Goal: Navigation & Orientation: Understand site structure

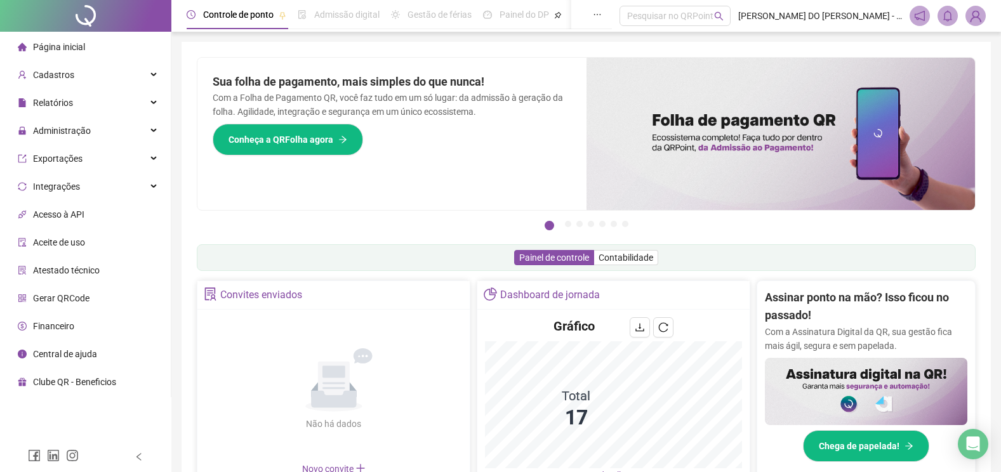
click at [70, 40] on div "Página inicial" at bounding box center [51, 46] width 67 height 25
click at [58, 44] on span "Página inicial" at bounding box center [59, 47] width 52 height 10
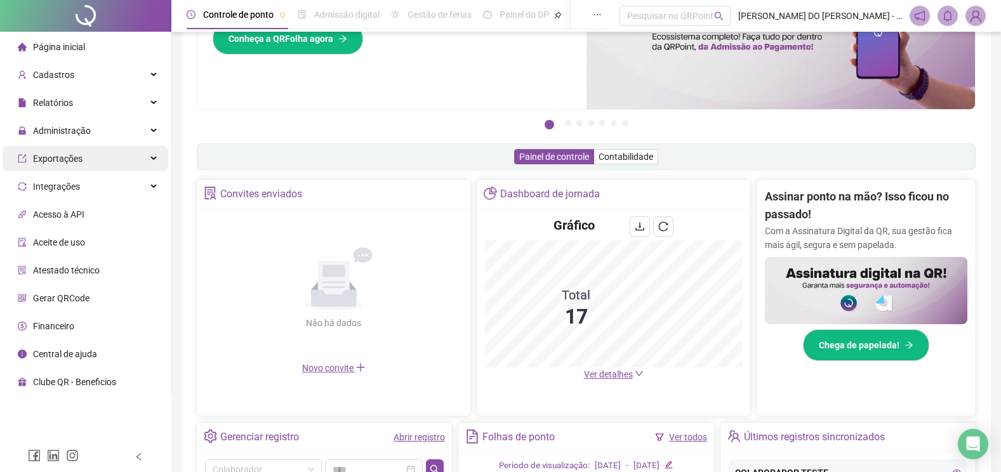
scroll to position [100, 0]
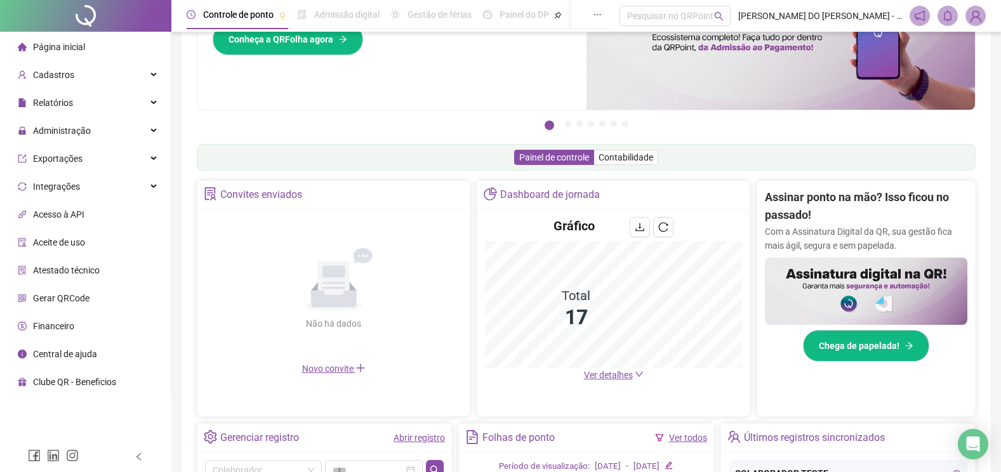
click at [54, 355] on span "Central de ajuda" at bounding box center [65, 354] width 64 height 10
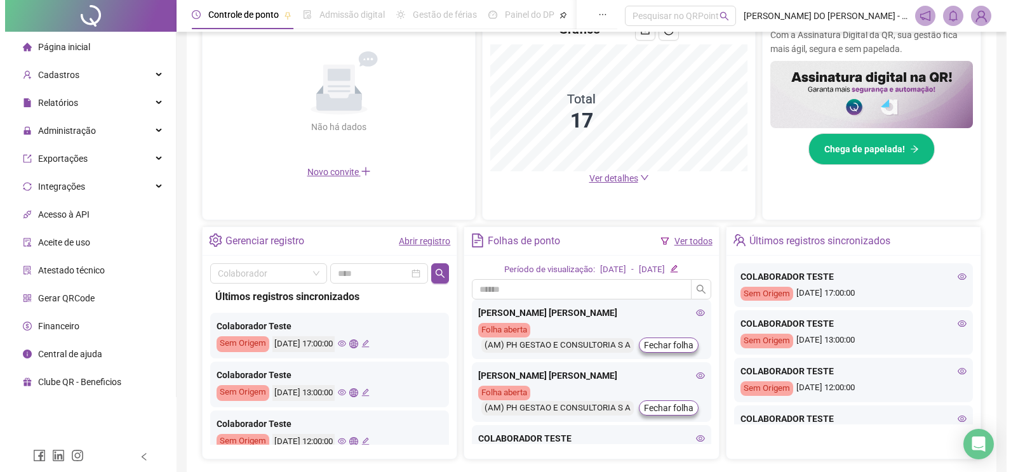
scroll to position [354, 0]
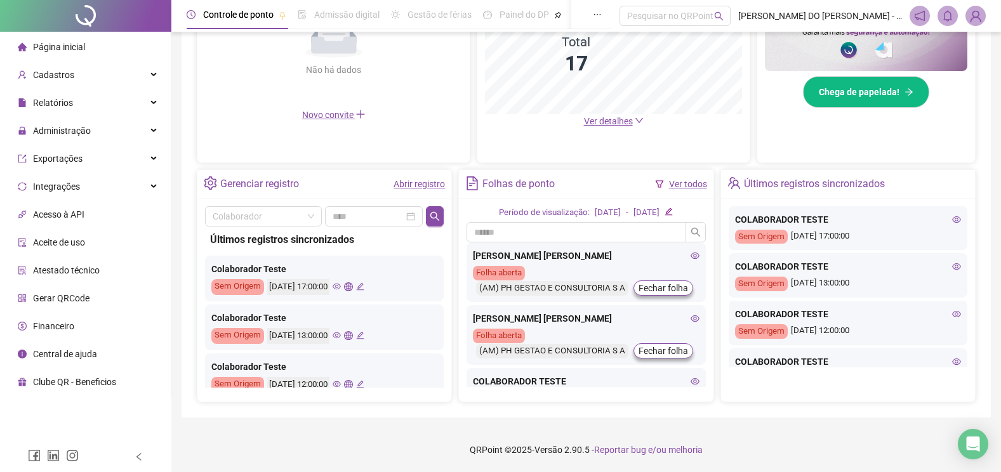
click at [76, 383] on span "Clube QR - Beneficios" at bounding box center [74, 382] width 83 height 10
click at [53, 296] on span "Gerar QRCode" at bounding box center [61, 298] width 57 height 10
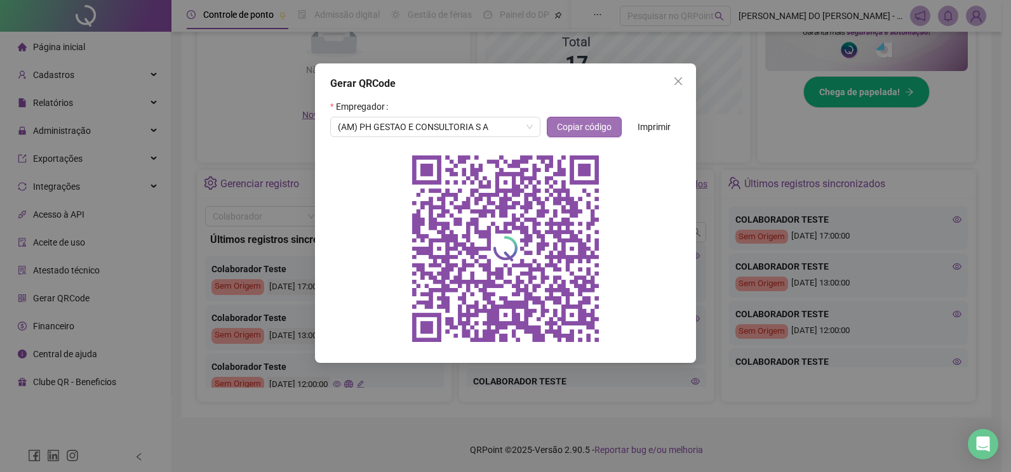
click at [594, 126] on span "Copiar código" at bounding box center [584, 127] width 55 height 14
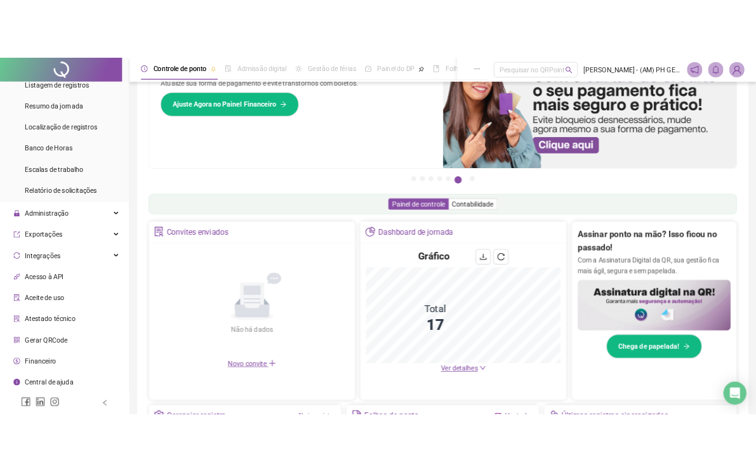
scroll to position [190, 0]
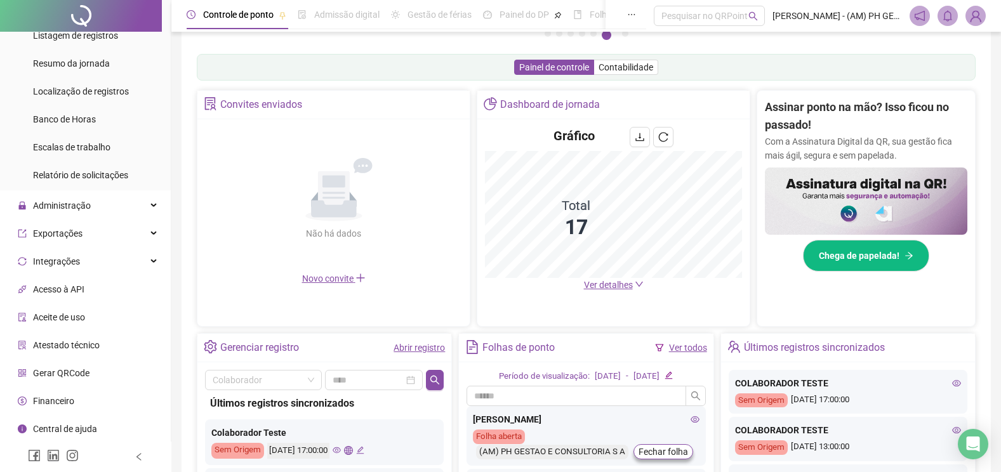
click at [57, 371] on span "Gerar QRCode" at bounding box center [61, 373] width 57 height 10
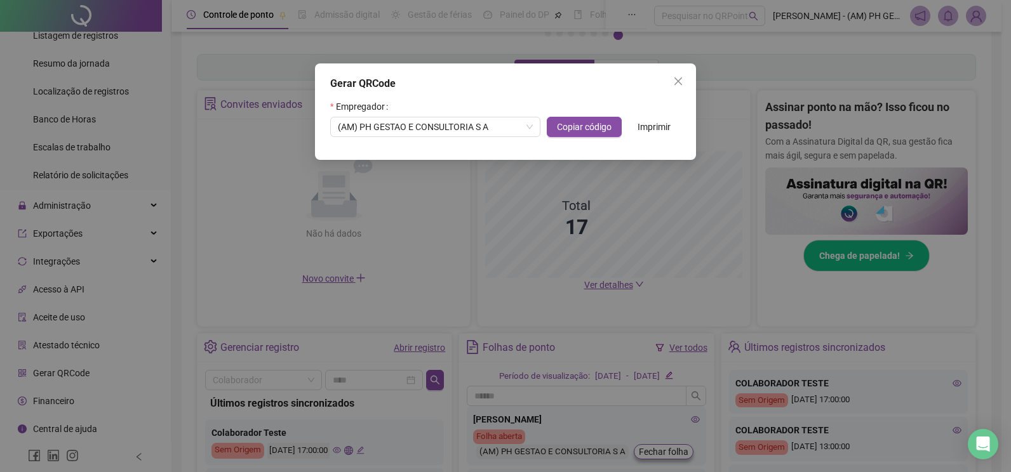
click at [648, 123] on span "Imprimir" at bounding box center [653, 127] width 33 height 14
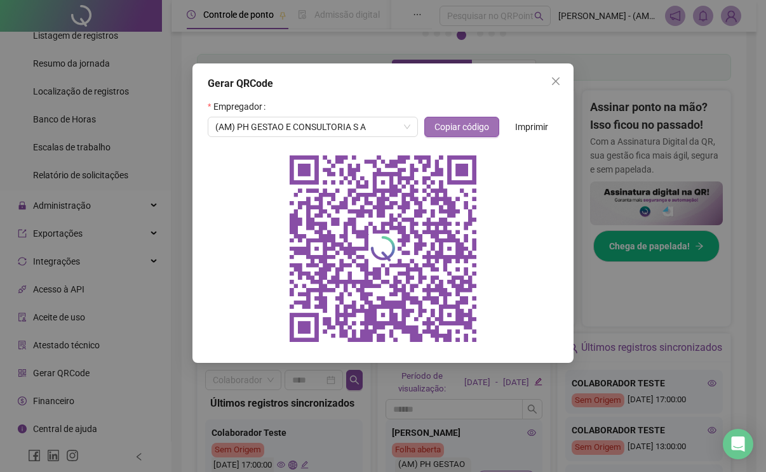
click at [462, 127] on span "Copiar código" at bounding box center [461, 127] width 55 height 14
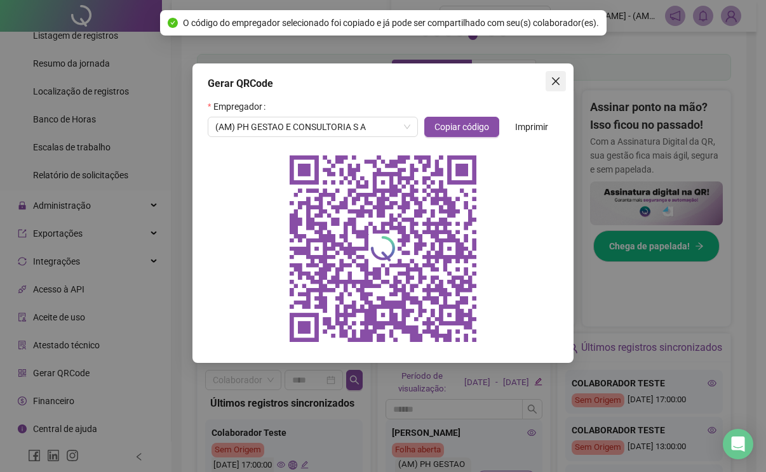
click at [557, 80] on icon "close" at bounding box center [556, 81] width 8 height 8
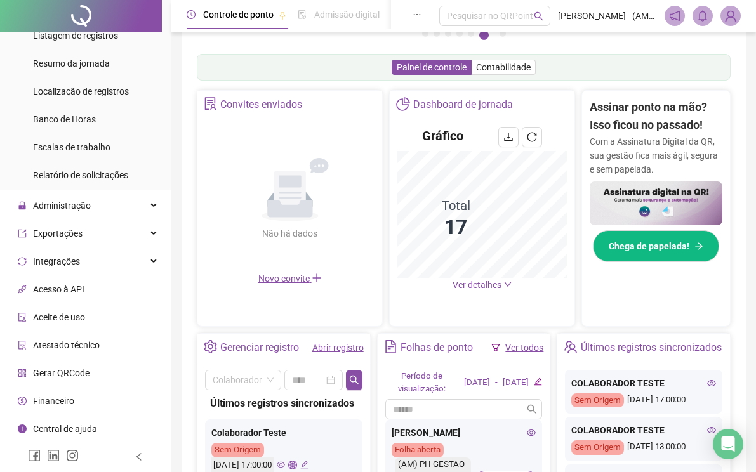
click at [71, 372] on span "Gerar QRCode" at bounding box center [61, 373] width 57 height 10
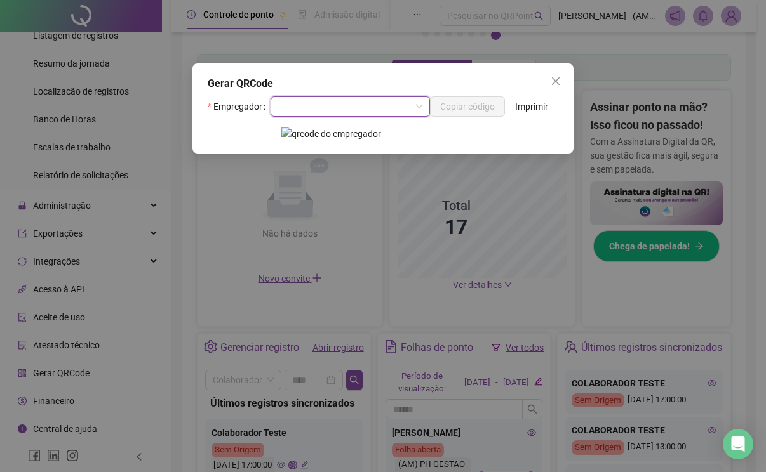
click at [334, 107] on input "search" at bounding box center [344, 106] width 133 height 19
click at [332, 176] on div "Gerar QRCode Empregador Copiar código Imprimir" at bounding box center [383, 236] width 766 height 472
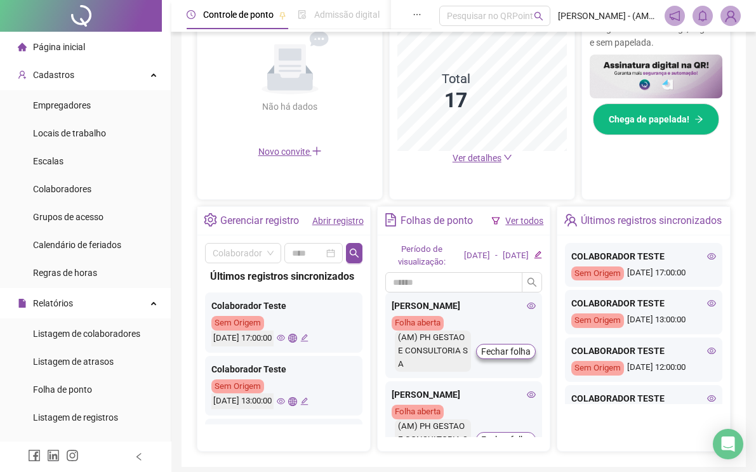
click at [68, 43] on span "Página inicial" at bounding box center [59, 47] width 52 height 10
click at [59, 71] on span "Cadastros" at bounding box center [53, 75] width 41 height 10
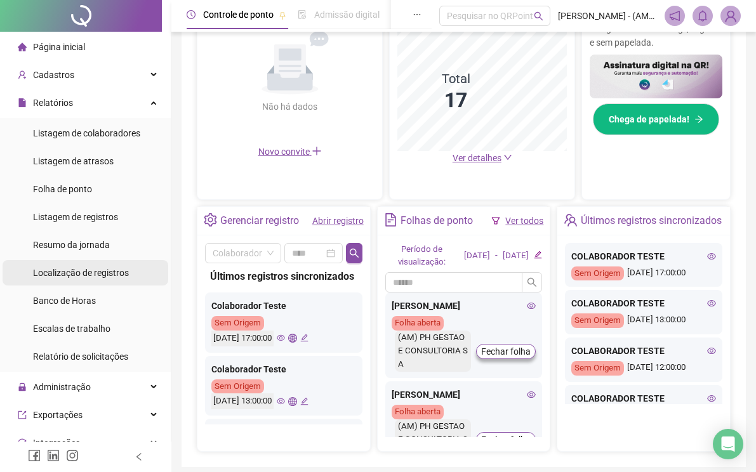
click at [72, 274] on span "Localização de registros" at bounding box center [81, 273] width 96 height 10
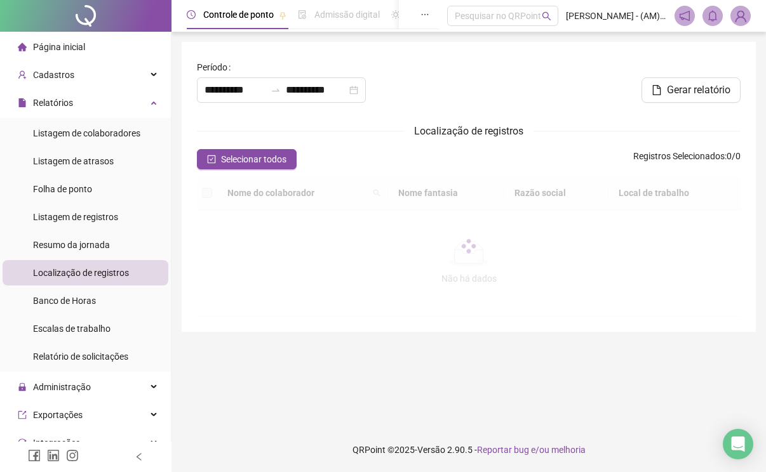
type input "**********"
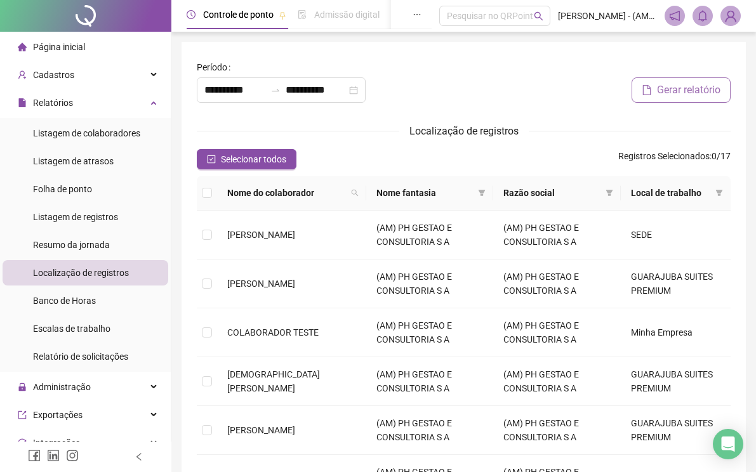
click at [696, 95] on span "Gerar relatório" at bounding box center [688, 90] width 63 height 15
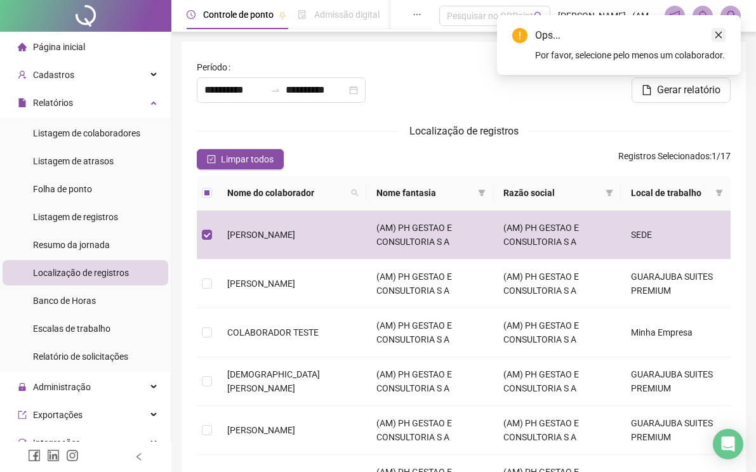
click at [723, 32] on icon "close" at bounding box center [718, 34] width 9 height 9
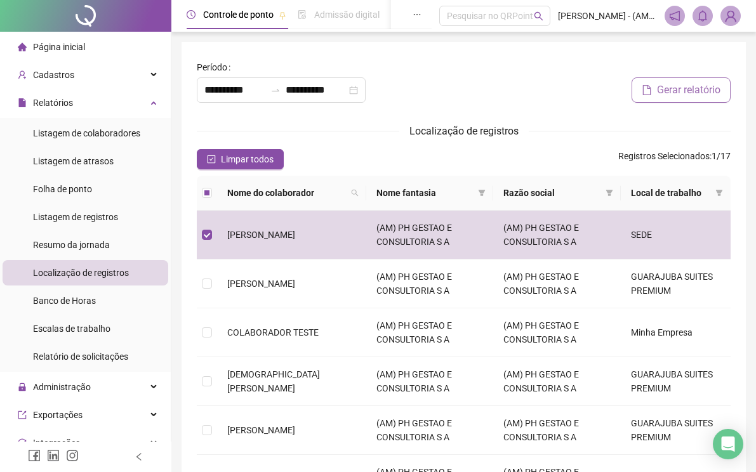
click at [688, 90] on span "Gerar relatório" at bounding box center [688, 90] width 63 height 15
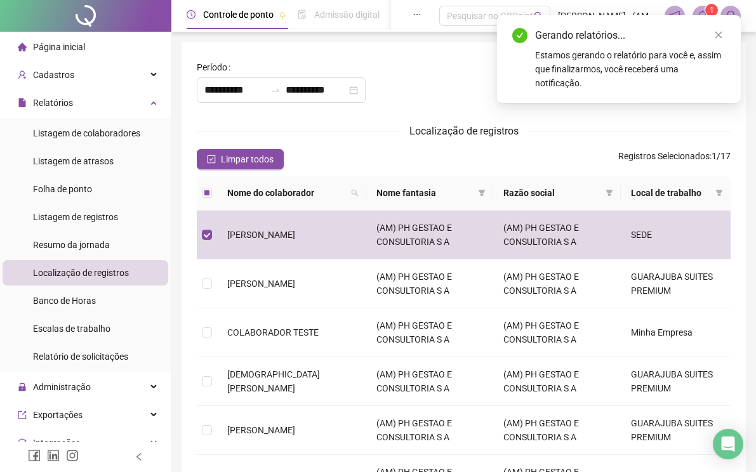
click at [650, 51] on div "Estamos gerando o relatório para você e, assim que finalizarmos, você receberá …" at bounding box center [630, 69] width 190 height 42
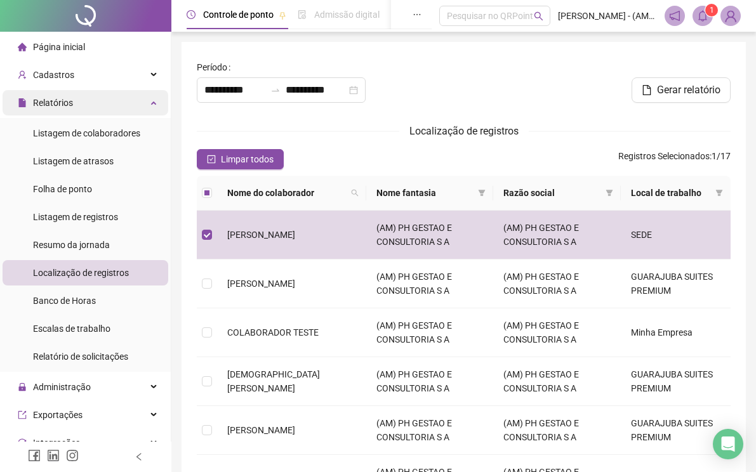
click at [57, 102] on span "Relatórios" at bounding box center [53, 103] width 40 height 10
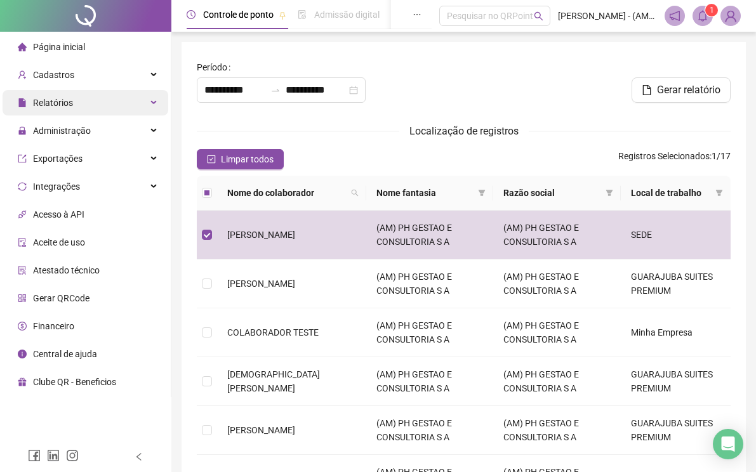
click at [58, 103] on span "Relatórios" at bounding box center [53, 103] width 40 height 10
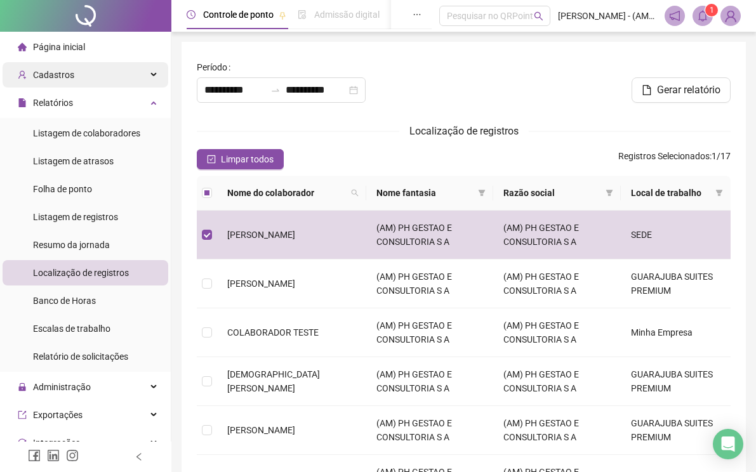
click at [57, 78] on span "Cadastros" at bounding box center [53, 75] width 41 height 10
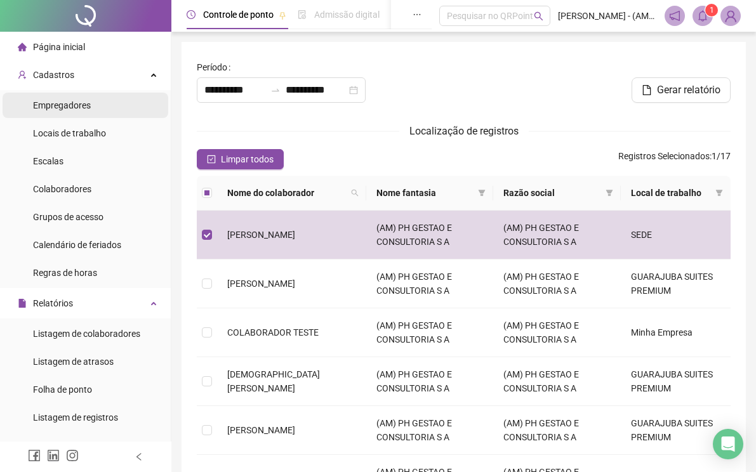
click at [57, 105] on span "Empregadores" at bounding box center [62, 105] width 58 height 10
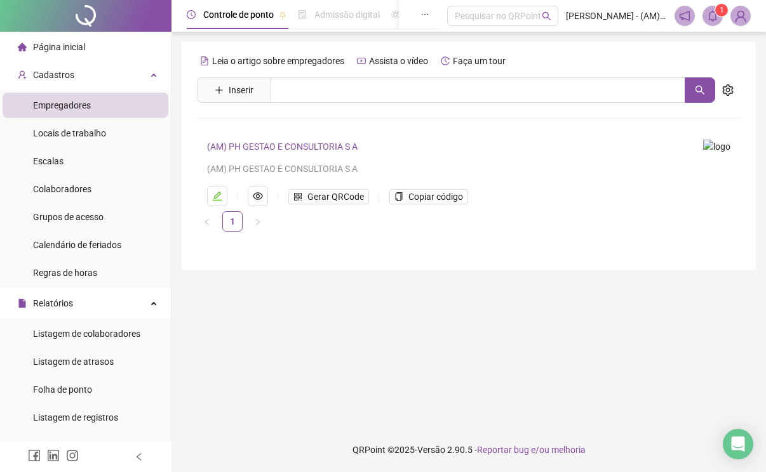
click at [62, 43] on span "Página inicial" at bounding box center [59, 47] width 52 height 10
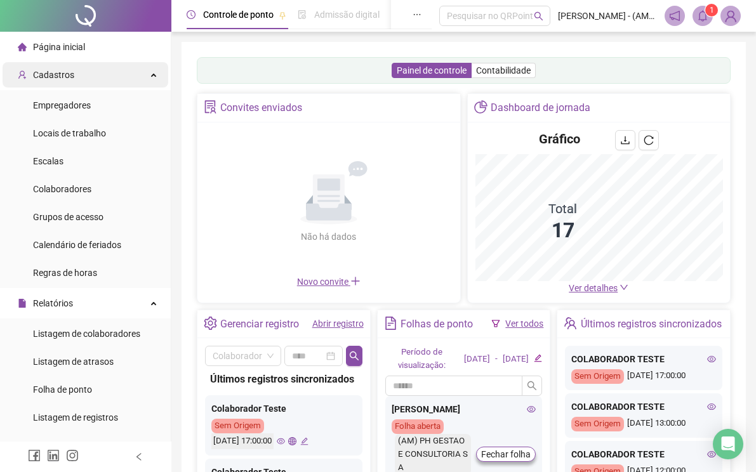
click at [54, 70] on span "Cadastros" at bounding box center [53, 75] width 41 height 10
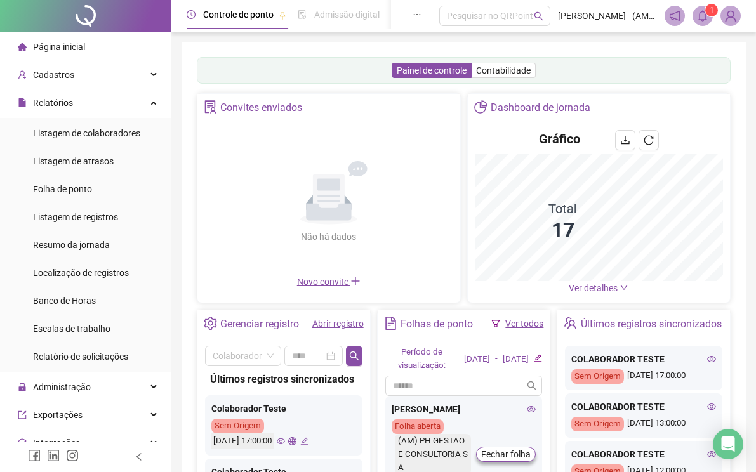
click at [55, 43] on span "Página inicial" at bounding box center [59, 47] width 52 height 10
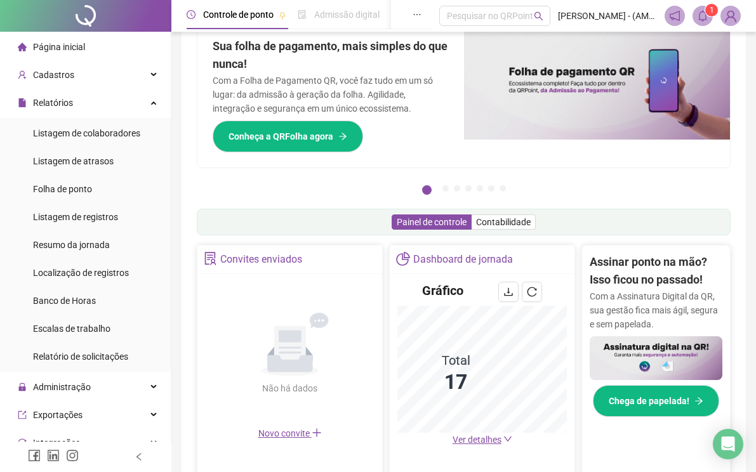
scroll to position [127, 0]
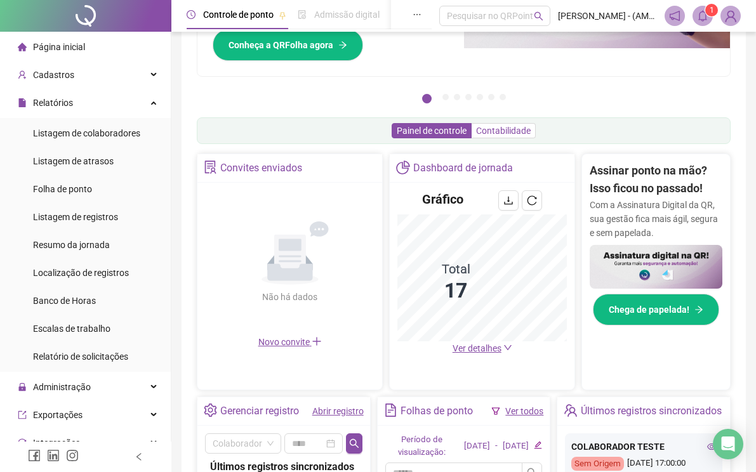
click at [496, 135] on span "Contabilidade" at bounding box center [503, 131] width 55 height 10
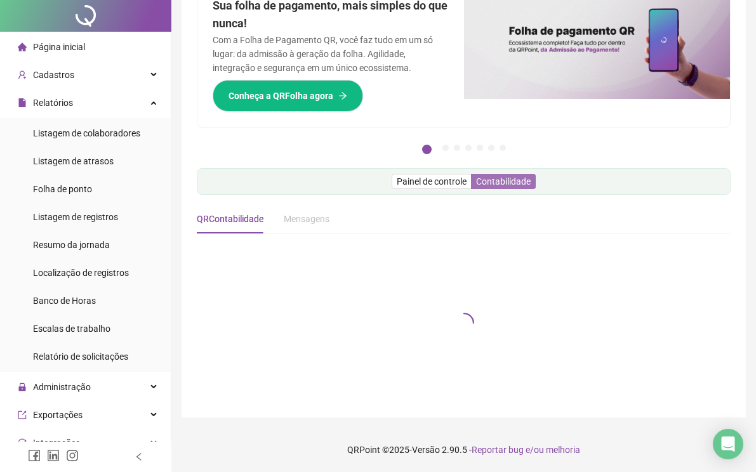
scroll to position [0, 0]
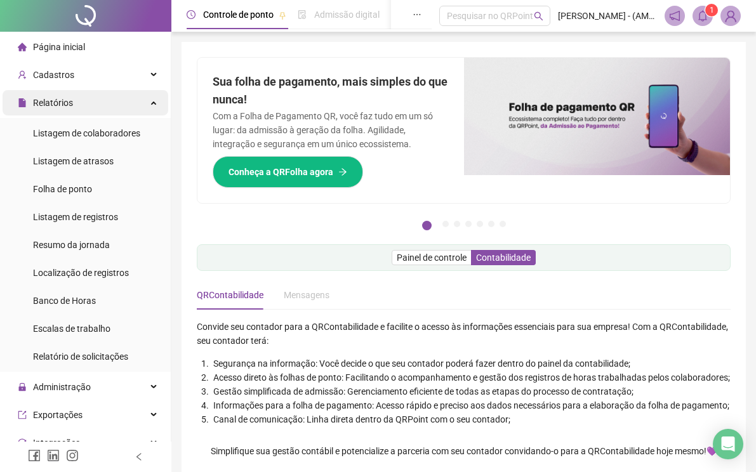
click at [61, 102] on span "Relatórios" at bounding box center [53, 103] width 40 height 10
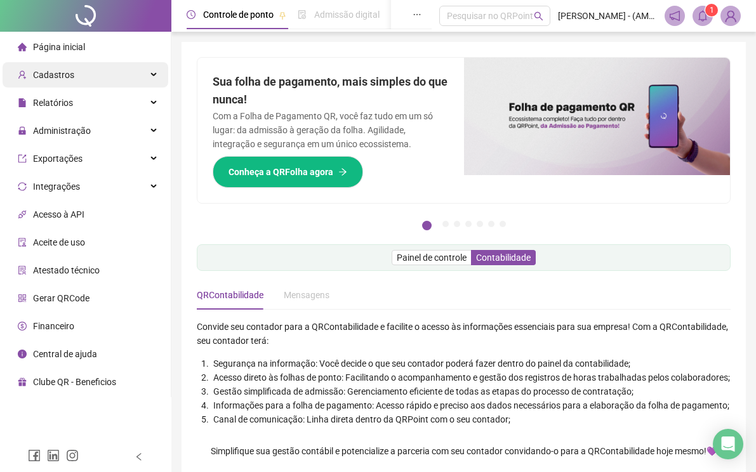
click at [57, 70] on span "Cadastros" at bounding box center [53, 75] width 41 height 10
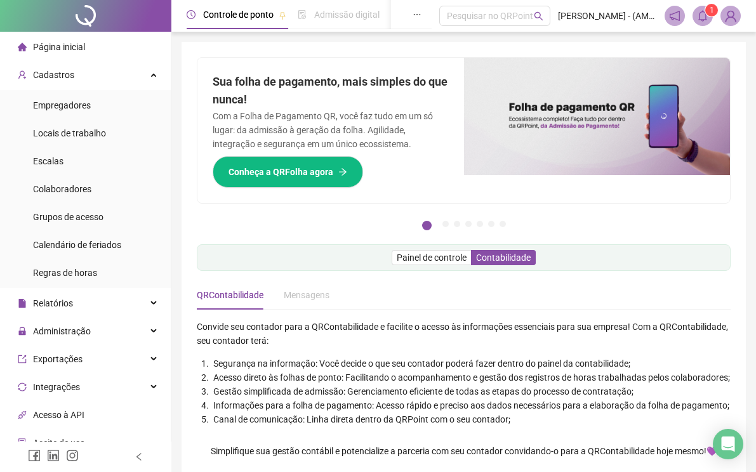
click at [50, 48] on span "Página inicial" at bounding box center [59, 47] width 52 height 10
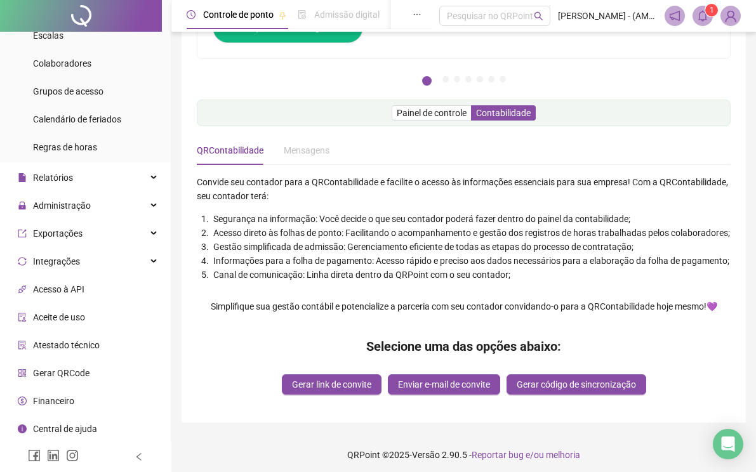
scroll to position [150, 0]
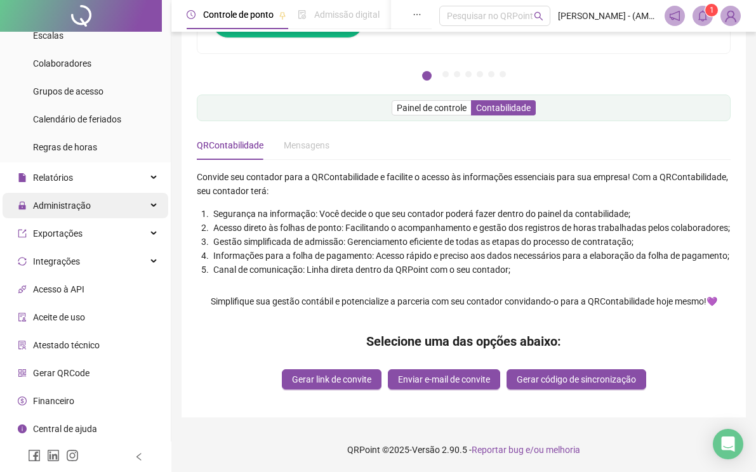
click at [52, 206] on span "Administração" at bounding box center [62, 206] width 58 height 10
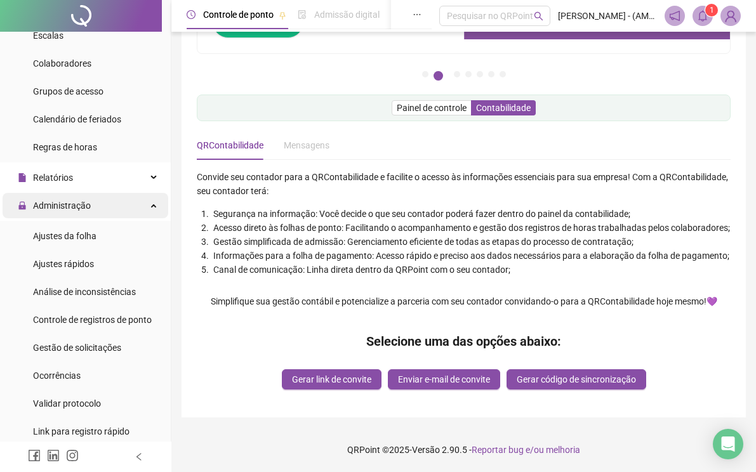
click at [61, 205] on span "Administração" at bounding box center [62, 206] width 58 height 10
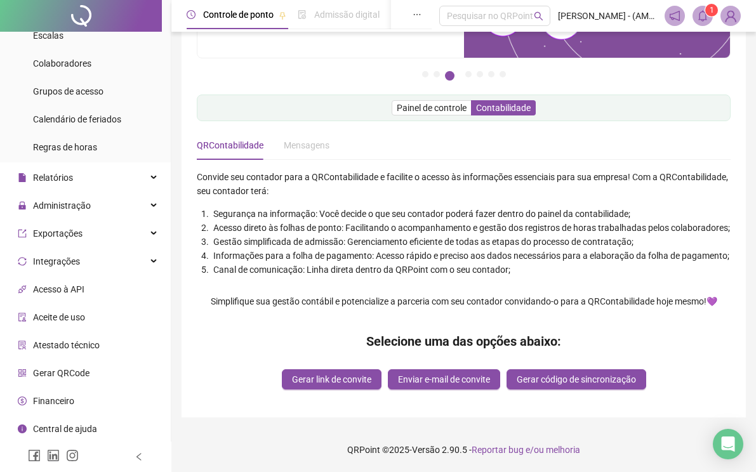
click at [30, 8] on div at bounding box center [81, 16] width 162 height 32
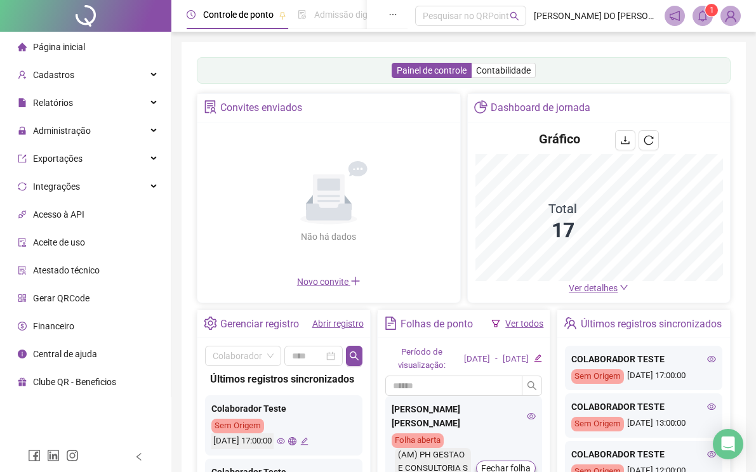
click at [730, 11] on img at bounding box center [730, 15] width 19 height 19
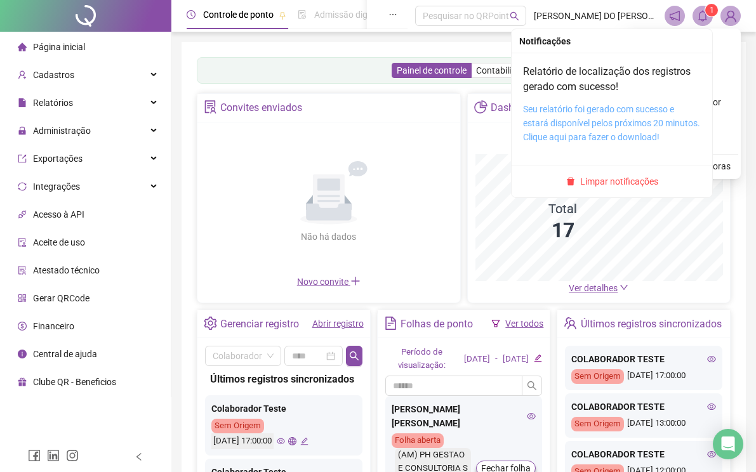
click at [601, 126] on link "Seu relatório foi gerado com sucesso e estará disponível pelos próximos 20 minu…" at bounding box center [611, 123] width 177 height 38
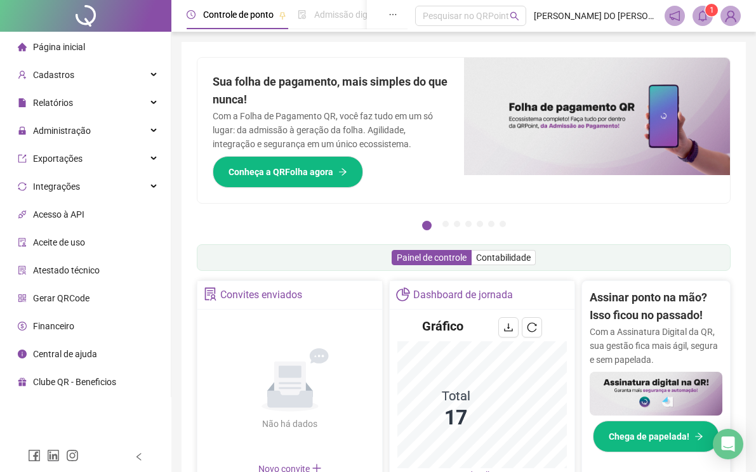
click at [679, 15] on icon "notification" at bounding box center [674, 15] width 11 height 11
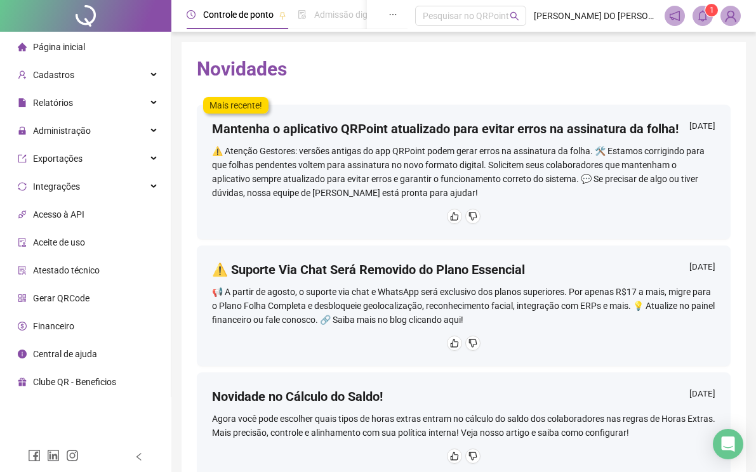
scroll to position [63, 0]
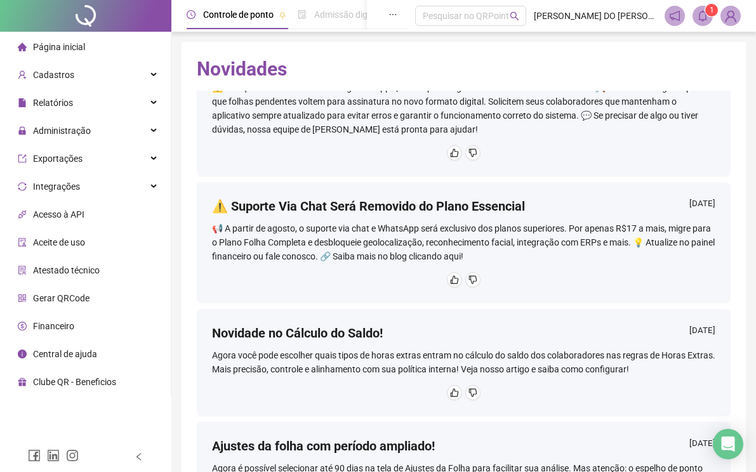
click at [85, 324] on li "Financeiro" at bounding box center [86, 326] width 166 height 25
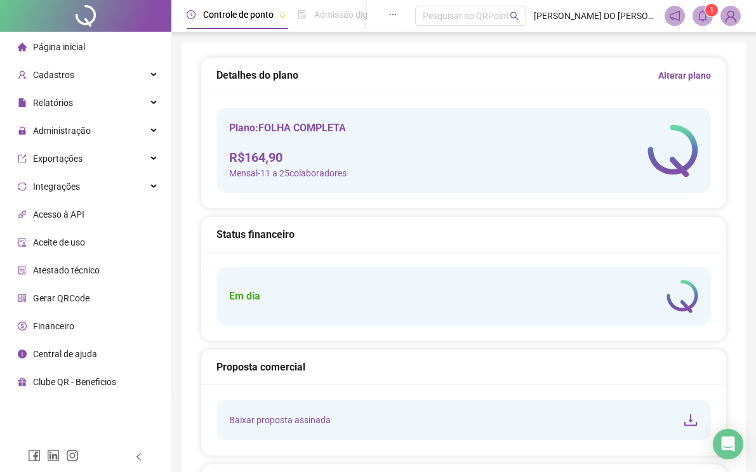
type input "**********"
type input "***"
type input "**********"
type input "********"
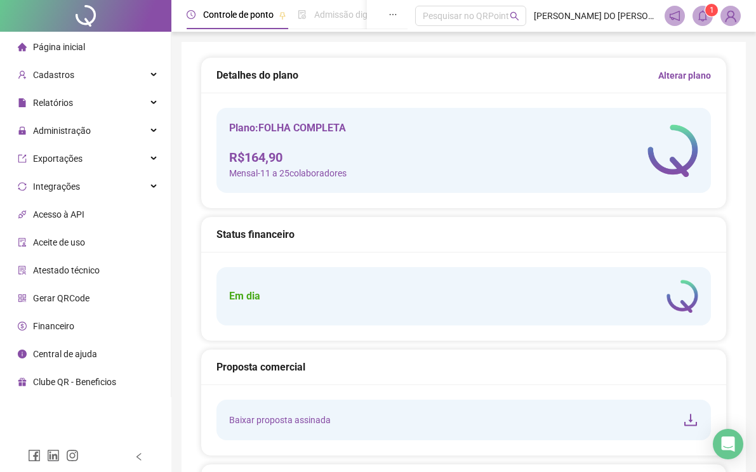
type input "**"
type input "*********"
type input "**********"
click at [265, 136] on h5 "Plano: FOLHA COMPLETA" at bounding box center [287, 128] width 117 height 15
click at [266, 166] on h4 "R$ 164,90" at bounding box center [287, 158] width 117 height 18
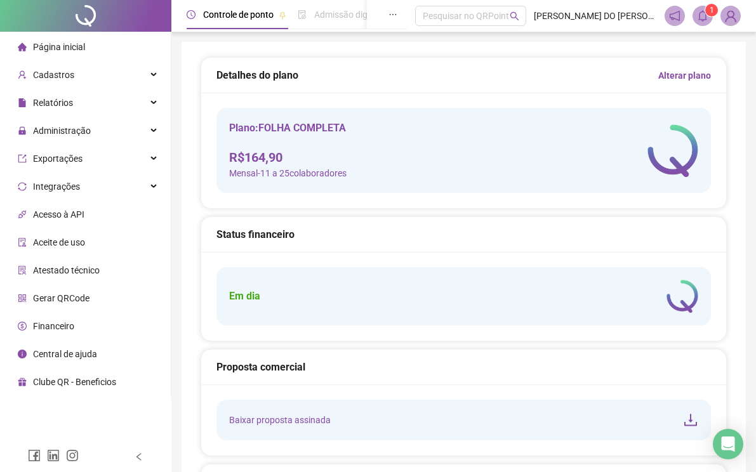
click at [648, 177] on img at bounding box center [673, 150] width 51 height 53
click at [241, 82] on h5 "Detalhes do plano" at bounding box center [258, 75] width 82 height 15
click at [109, 17] on div at bounding box center [85, 16] width 171 height 32
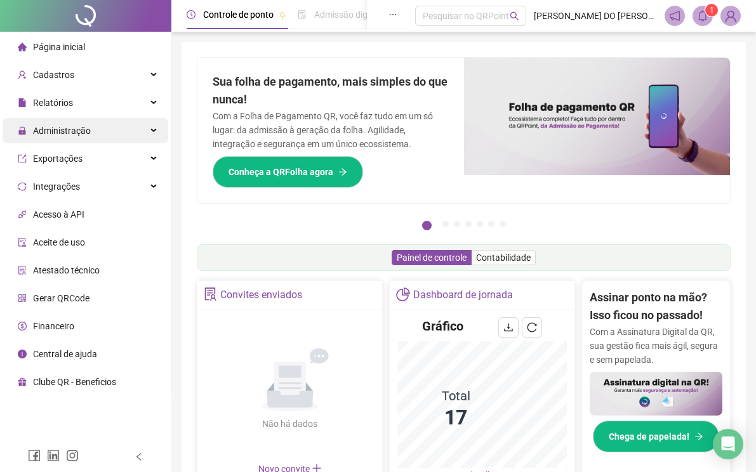
drag, startPoint x: 761, startPoint y: 58, endPoint x: 50, endPoint y: 131, distance: 714.1
click at [50, 131] on span "Administração" at bounding box center [62, 131] width 58 height 10
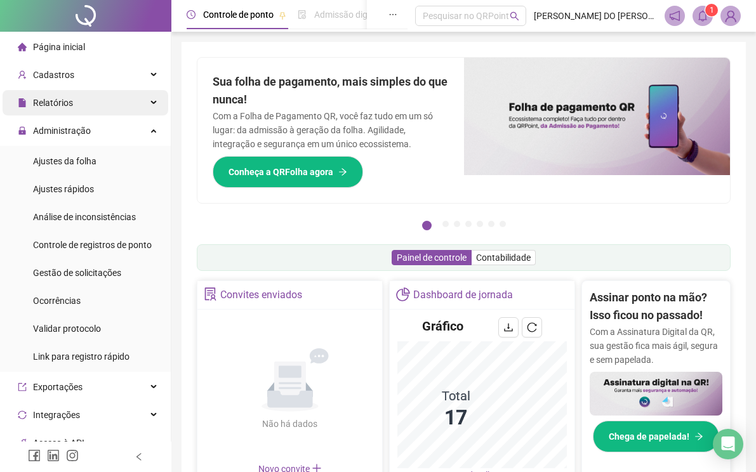
click at [45, 104] on span "Relatórios" at bounding box center [53, 103] width 40 height 10
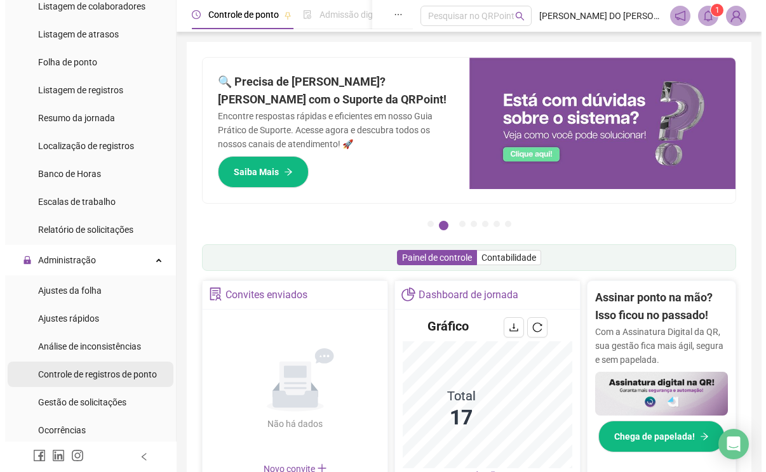
scroll to position [190, 0]
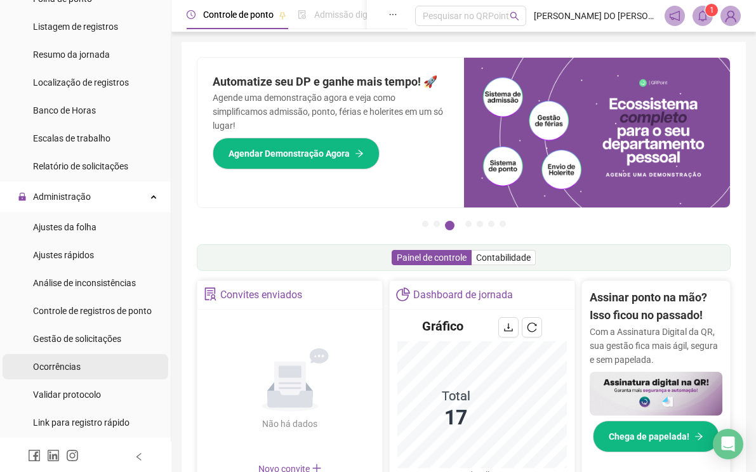
click at [58, 367] on span "Ocorrências" at bounding box center [57, 367] width 48 height 10
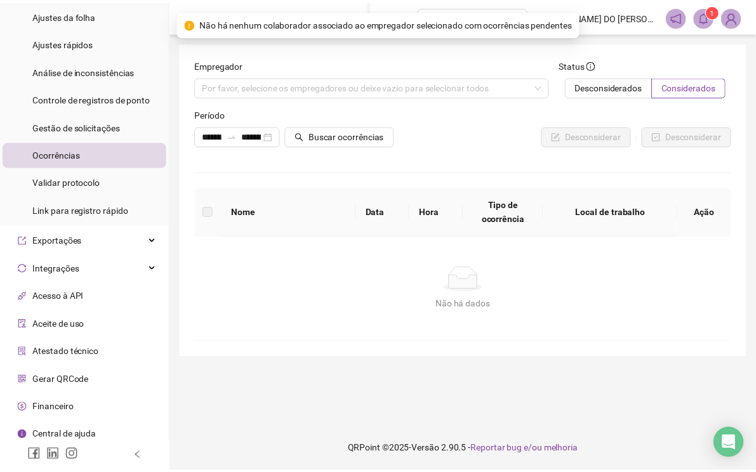
scroll to position [410, 0]
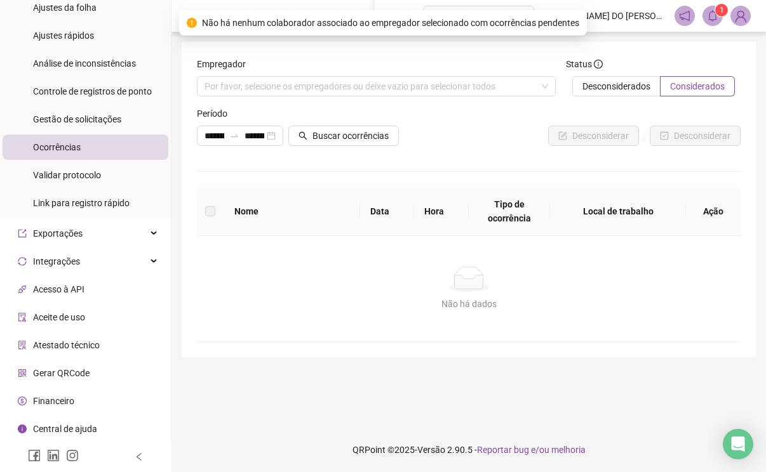
click at [52, 429] on span "Central de ajuda" at bounding box center [65, 429] width 64 height 10
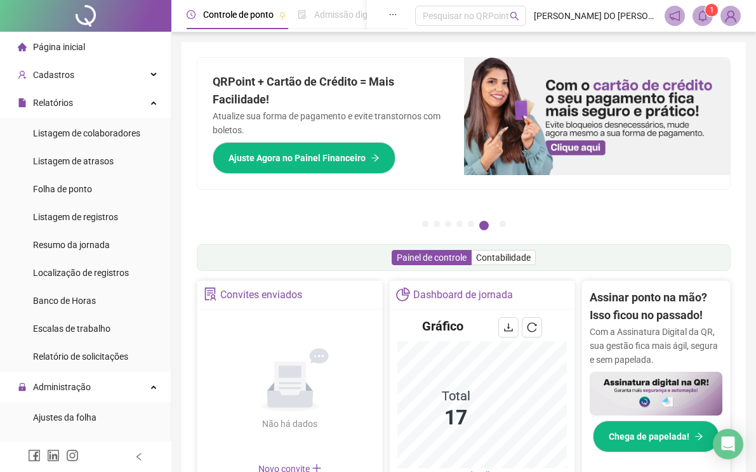
click at [615, 232] on div "Pague o QRPoint com Cartão de Crédito Sua assinatura: mais segurança, prática e…" at bounding box center [464, 146] width 534 height 178
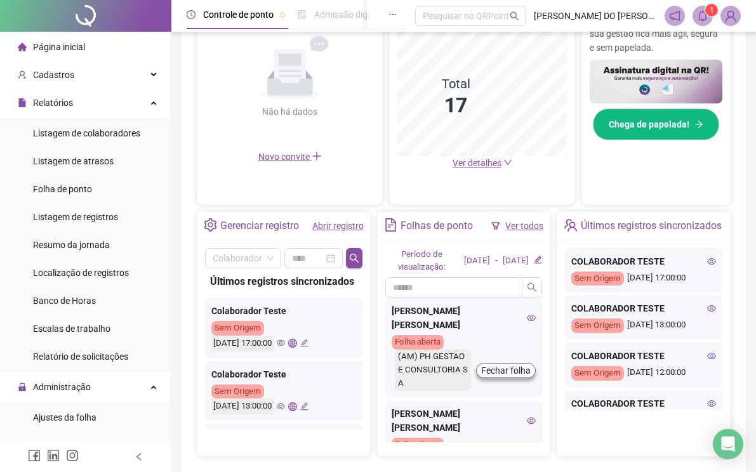
scroll to position [317, 0]
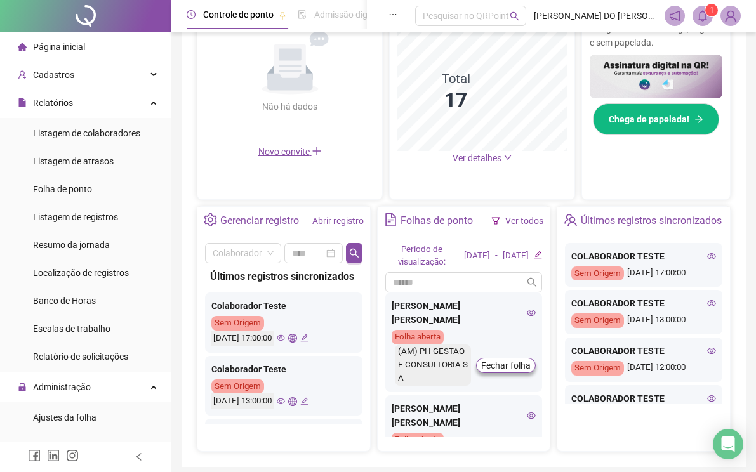
click at [540, 217] on link "Ver todos" at bounding box center [524, 221] width 38 height 10
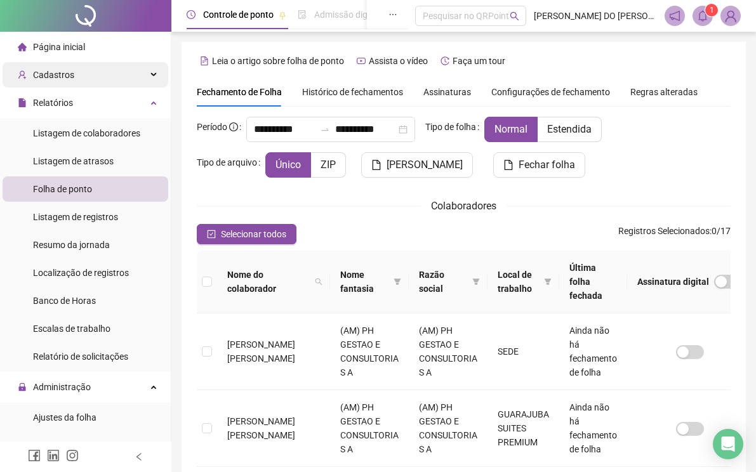
click at [76, 73] on div "Cadastros" at bounding box center [86, 74] width 166 height 25
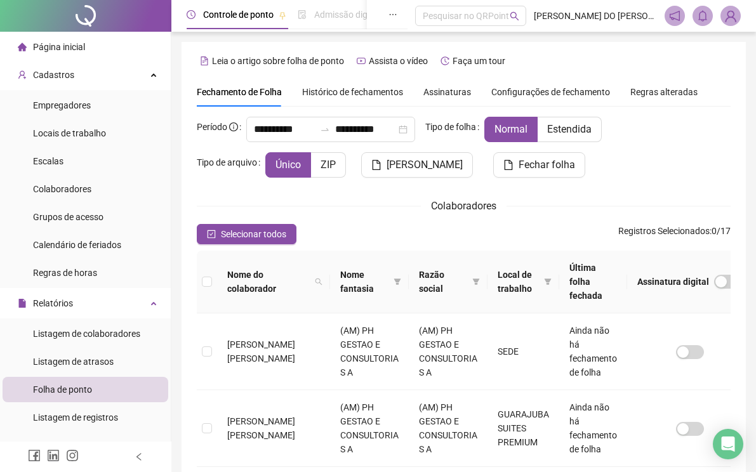
scroll to position [24, 0]
